Goal: Navigation & Orientation: Understand site structure

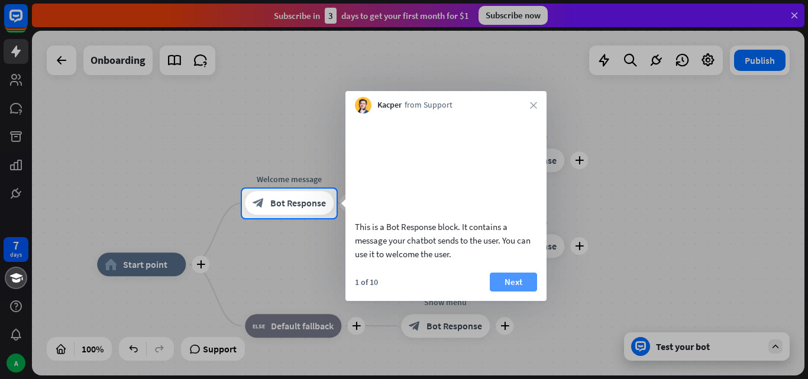
click at [521, 292] on button "Next" at bounding box center [513, 282] width 47 height 19
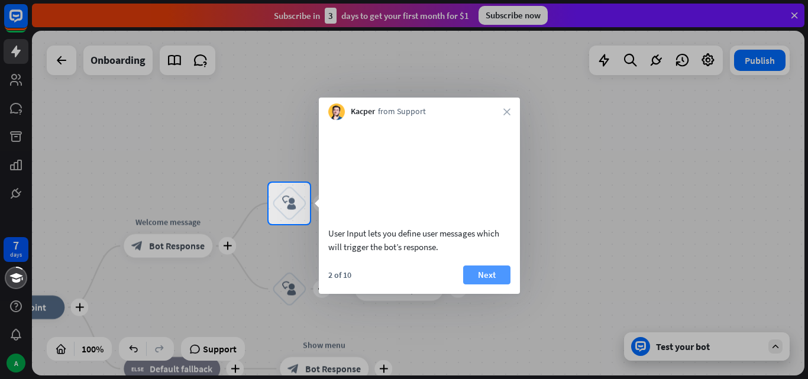
click at [492, 285] on button "Next" at bounding box center [486, 275] width 47 height 19
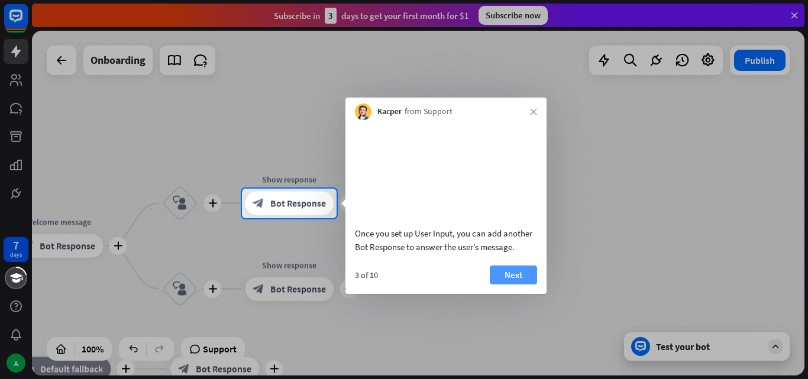
click at [492, 285] on button "Next" at bounding box center [513, 275] width 47 height 19
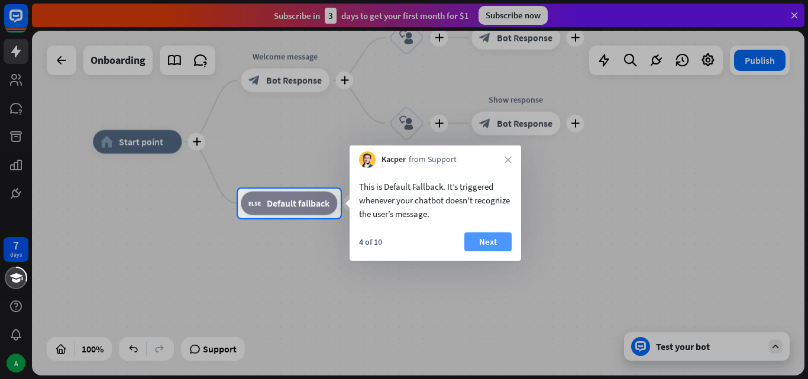
click at [496, 235] on button "Next" at bounding box center [487, 242] width 47 height 19
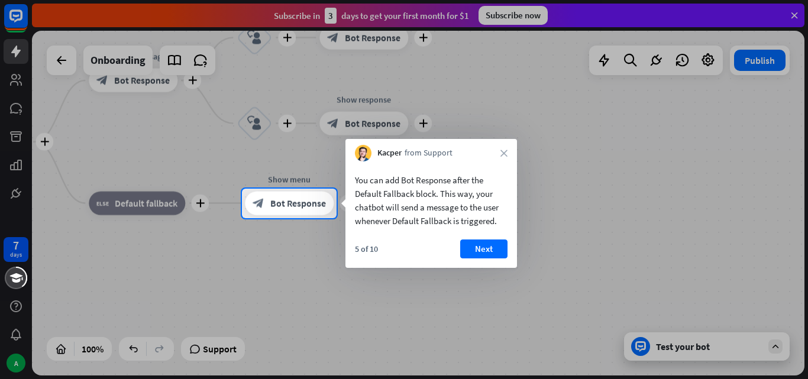
click at [496, 235] on div "You can add Bot Response after the Default Fallback block. This way, your chatb…" at bounding box center [432, 215] width 172 height 106
click at [492, 247] on button "Next" at bounding box center [483, 249] width 47 height 19
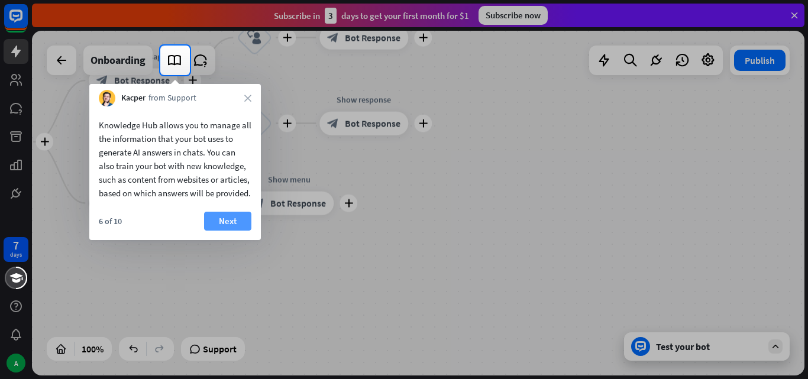
click at [242, 231] on button "Next" at bounding box center [227, 221] width 47 height 19
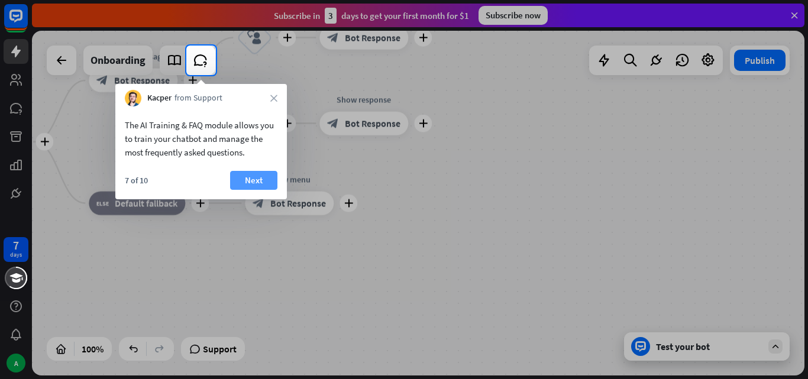
click at [246, 180] on button "Next" at bounding box center [253, 180] width 47 height 19
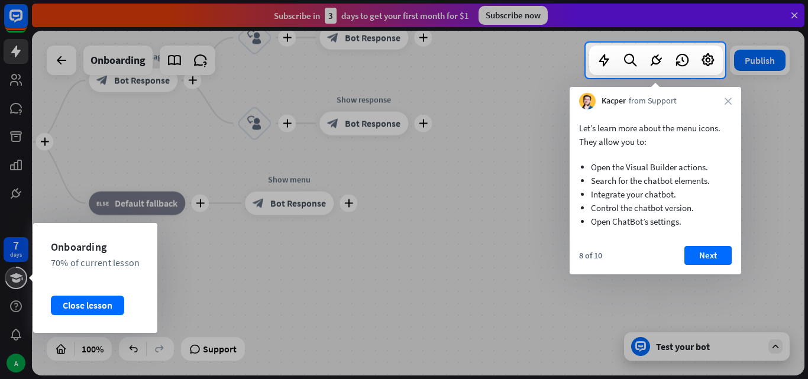
click at [16, 280] on icon at bounding box center [15, 277] width 13 height 9
click at [75, 306] on div "Close lesson" at bounding box center [87, 305] width 73 height 19
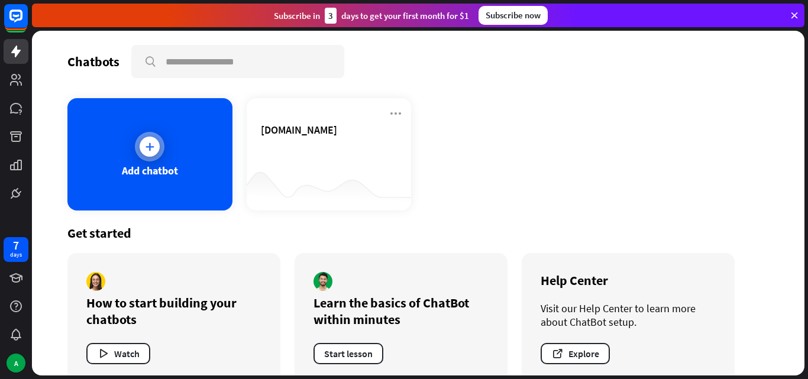
click at [149, 141] on icon at bounding box center [150, 147] width 12 height 12
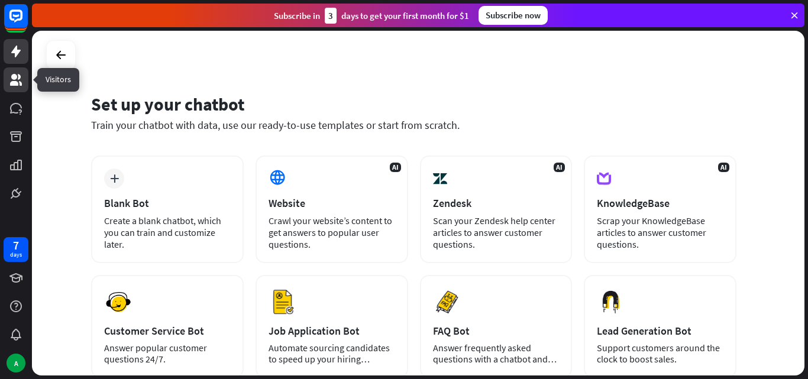
click at [20, 83] on icon at bounding box center [16, 80] width 12 height 12
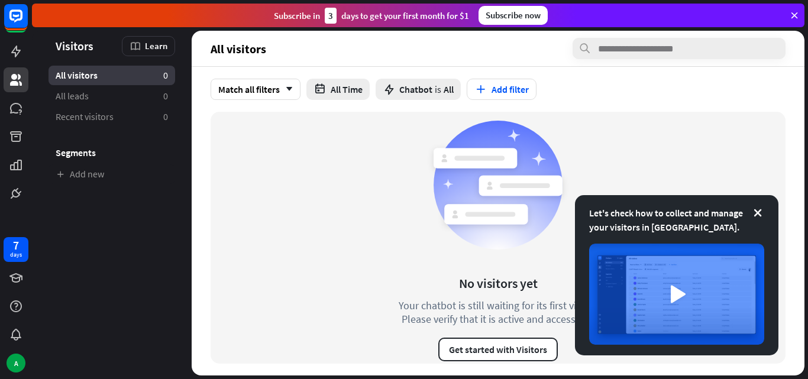
click at [104, 106] on ul "All visitors 0 All leads 0 Recent visitors 0 Segments Add new" at bounding box center [112, 125] width 160 height 118
click at [104, 104] on link "All leads 0" at bounding box center [112, 96] width 127 height 20
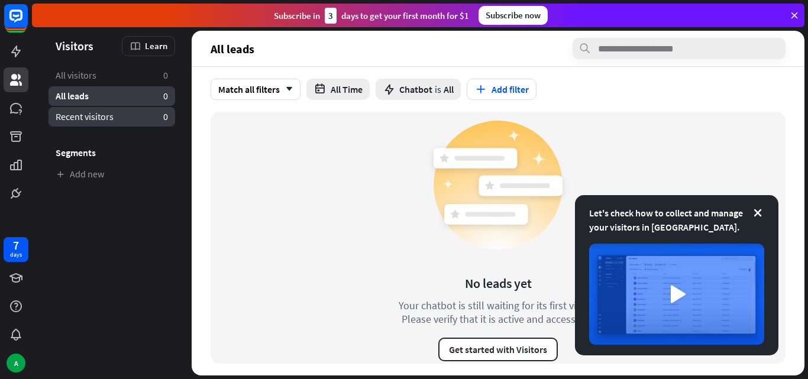
click at [100, 120] on span "Recent visitors" at bounding box center [85, 117] width 58 height 12
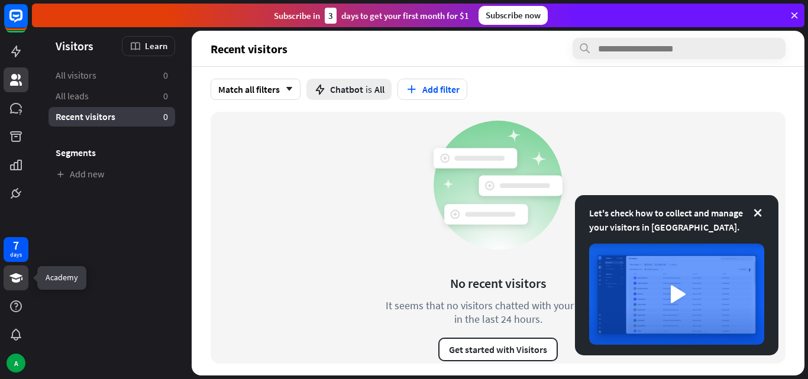
click at [21, 280] on icon at bounding box center [16, 278] width 14 height 14
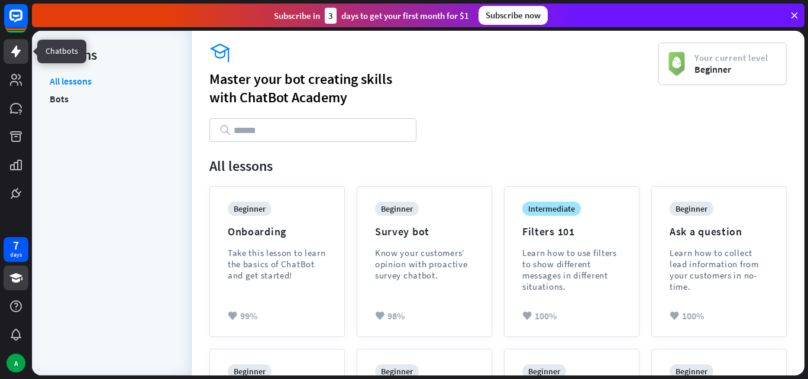
click at [21, 45] on icon at bounding box center [16, 51] width 14 height 14
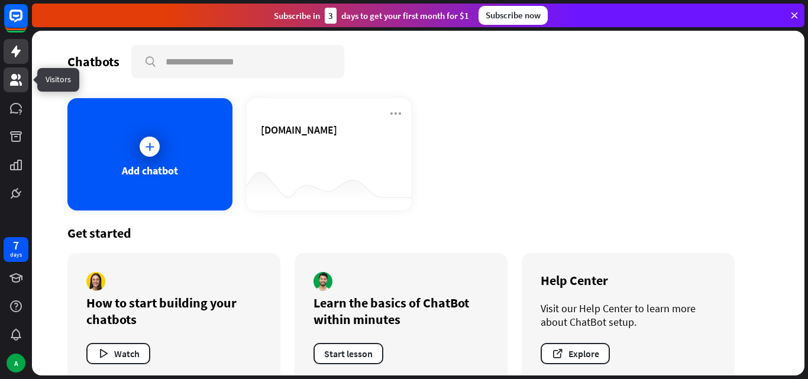
click at [17, 75] on icon at bounding box center [16, 80] width 14 height 14
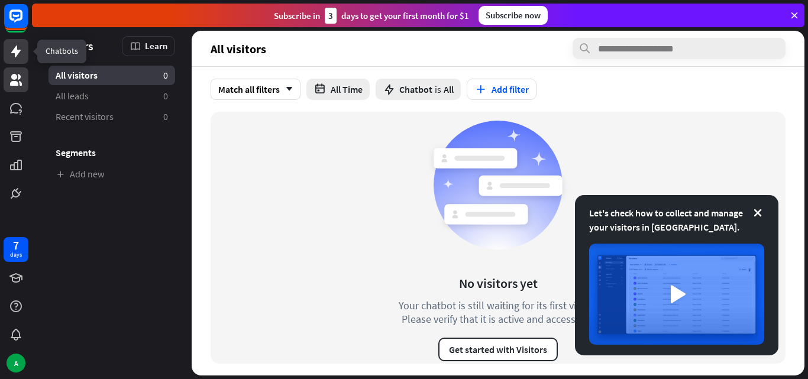
click at [20, 59] on link at bounding box center [16, 51] width 25 height 25
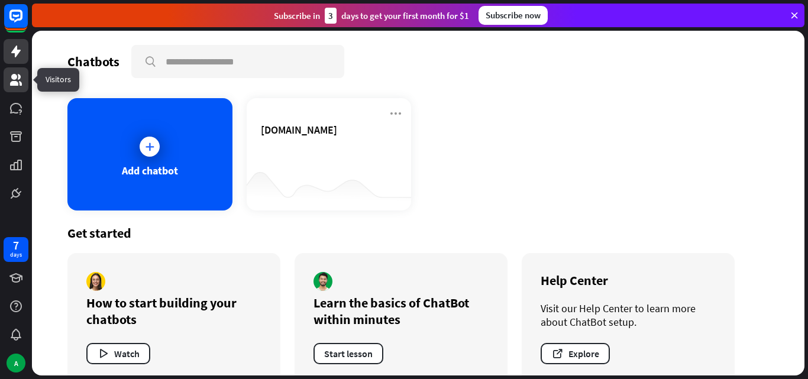
click at [18, 72] on link at bounding box center [16, 79] width 25 height 25
